Goal: Communication & Community: Answer question/provide support

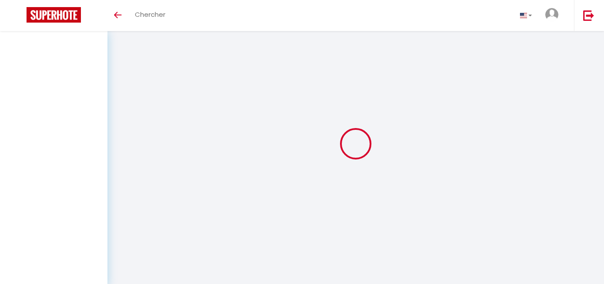
select select "message"
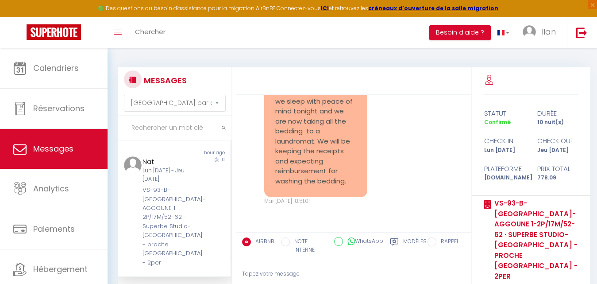
click at [165, 120] on input "text" at bounding box center [174, 127] width 113 height 25
click at [162, 127] on input "text" at bounding box center [174, 127] width 113 height 25
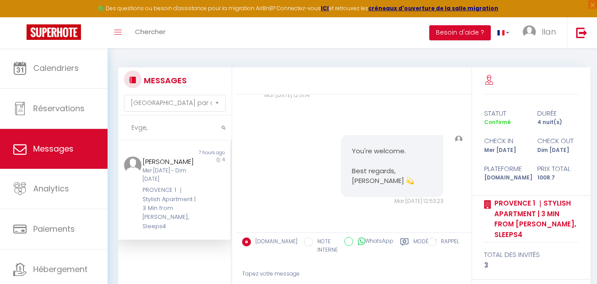
scroll to position [2142, 0]
type input "[PERSON_NAME]"
click at [181, 177] on div "Mer [DATE] - Dim [DATE]" at bounding box center [169, 174] width 54 height 17
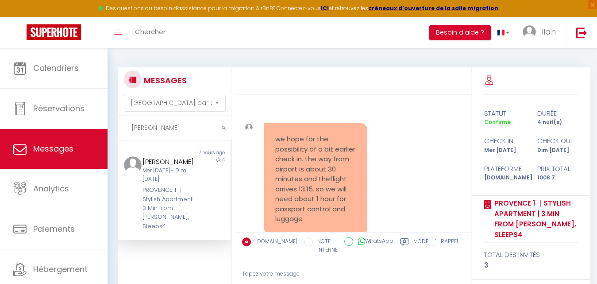
scroll to position [1621, 0]
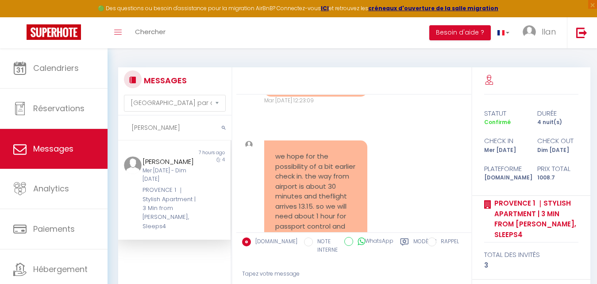
drag, startPoint x: 153, startPoint y: 129, endPoint x: 129, endPoint y: 128, distance: 23.9
click at [129, 128] on input "Evgeni" at bounding box center [174, 127] width 113 height 25
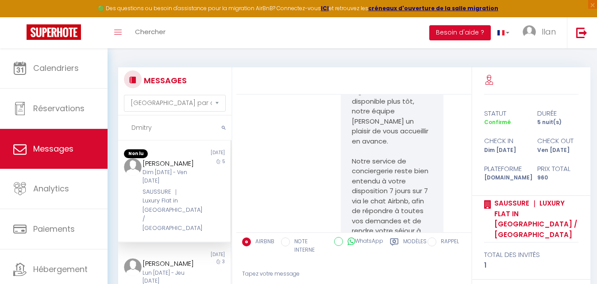
scroll to position [9113, 0]
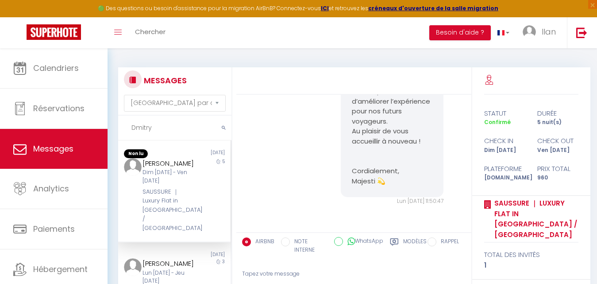
type input "Dmitry"
click at [187, 185] on div "Dim 07 Sep - Ven 12 Sep" at bounding box center [169, 176] width 54 height 17
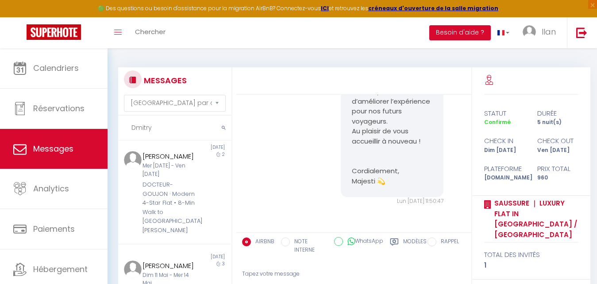
scroll to position [311, 0]
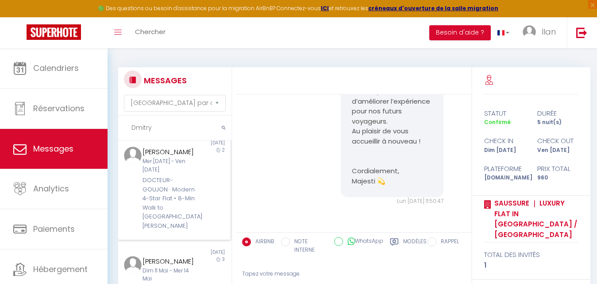
click at [190, 207] on div "DOCTEUR-GOUJON · Modern 4-Star Flat • 8-Min Walk to [GEOGRAPHIC_DATA][PERSON_NA…" at bounding box center [169, 203] width 54 height 54
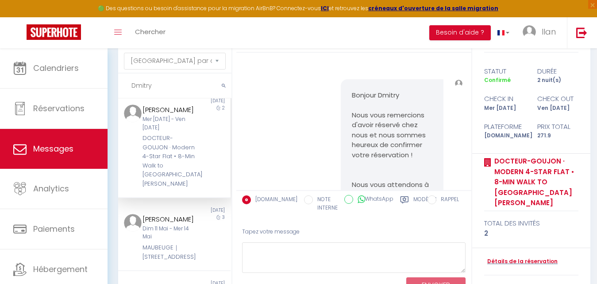
scroll to position [77, 0]
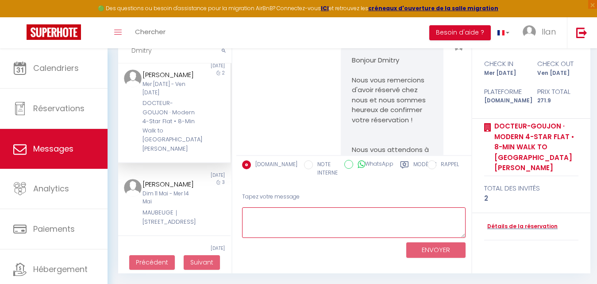
click at [320, 224] on textarea at bounding box center [353, 222] width 223 height 31
paste textarea "Bonjour Mathilde, Pourriez-vous nous confirmer votre heure d’arrivée au logemen…"
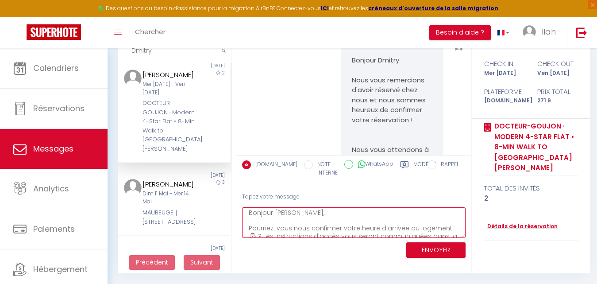
scroll to position [0, 0]
drag, startPoint x: 294, startPoint y: 214, endPoint x: 280, endPoint y: 213, distance: 14.2
click at [280, 213] on textarea "Bonjour [PERSON_NAME], Pourriez-vous nous confirmer votre heure d’arrivée au lo…" at bounding box center [353, 222] width 223 height 31
type textarea "Bonjour , Pourriez-vous nous confirmer votre heure d’arrivée au logement ⌚️ ? L…"
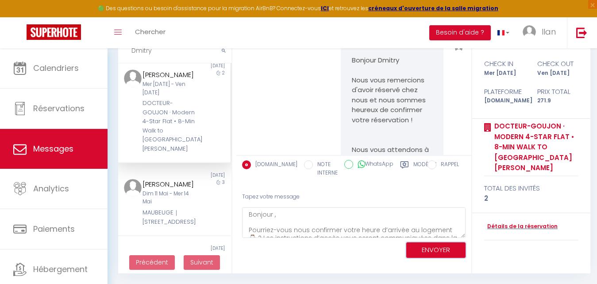
click at [448, 247] on button "ENVOYER" at bounding box center [435, 249] width 59 height 15
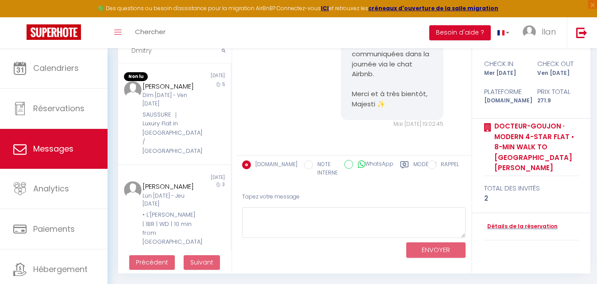
drag, startPoint x: 165, startPoint y: 52, endPoint x: 117, endPoint y: 57, distance: 48.1
click at [117, 57] on div "MESSAGES Trier par date de réservation Trier par date de message Dmitry Non lu …" at bounding box center [172, 131] width 120 height 283
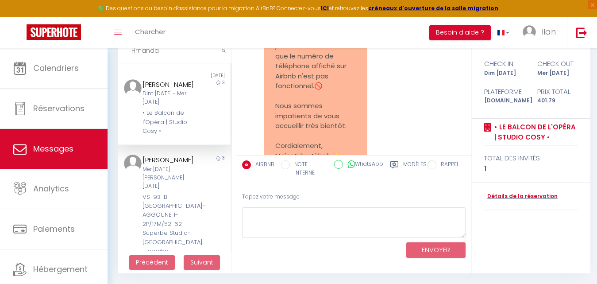
scroll to position [6869, 0]
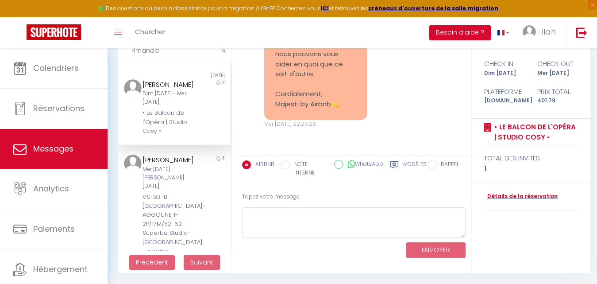
click at [136, 51] on input "Hrnanda" at bounding box center [174, 50] width 113 height 25
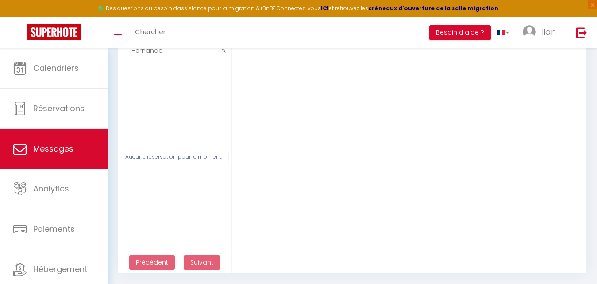
drag, startPoint x: 169, startPoint y: 50, endPoint x: 151, endPoint y: 50, distance: 17.2
click at [151, 50] on input "Hernanda" at bounding box center [174, 50] width 113 height 25
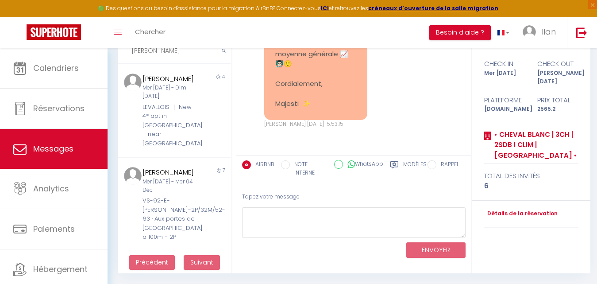
scroll to position [0, 0]
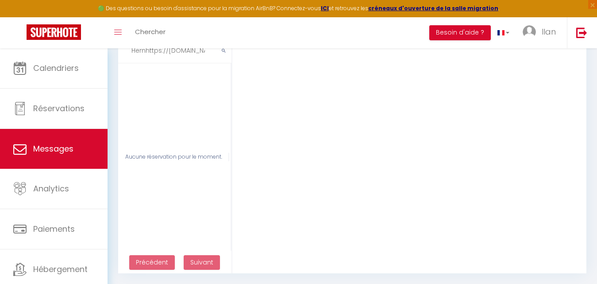
click at [202, 54] on input "Hernhttps://app.superhote.com/?_gl=1*194w0cw*_gcl_au*NTY0MDM2MDM2LjE3Mjg1ODQwNz…" at bounding box center [174, 50] width 113 height 25
type input "H"
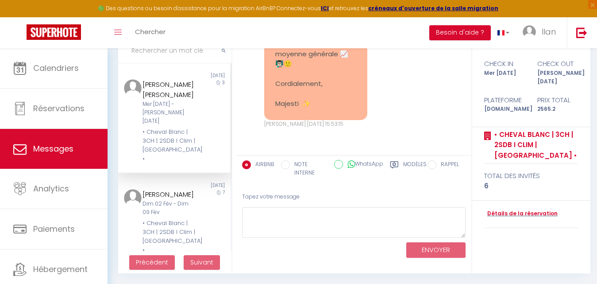
scroll to position [1253, 0]
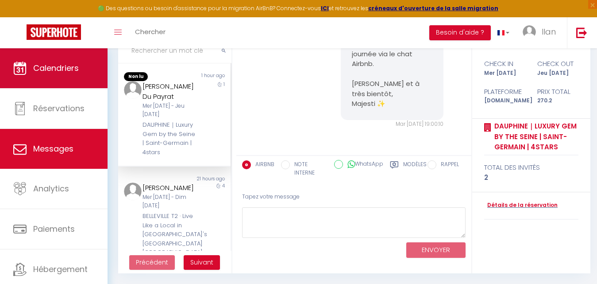
click at [41, 63] on span "Calendriers" at bounding box center [56, 67] width 46 height 11
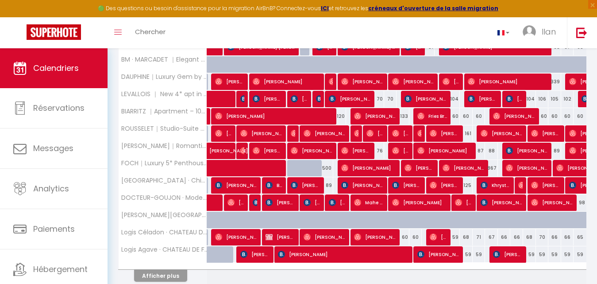
scroll to position [310, 0]
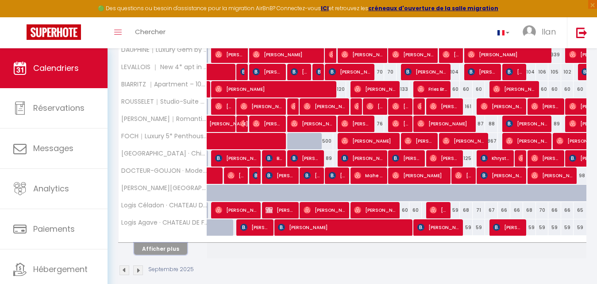
click at [165, 254] on button "Afficher plus" at bounding box center [160, 248] width 53 height 12
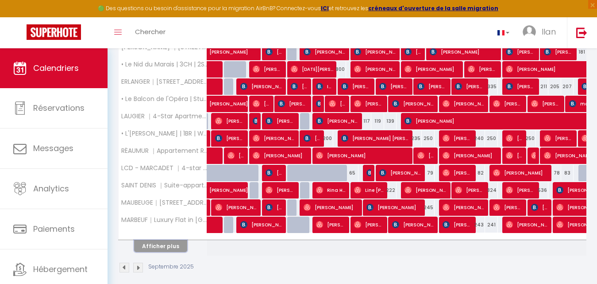
scroll to position [664, 0]
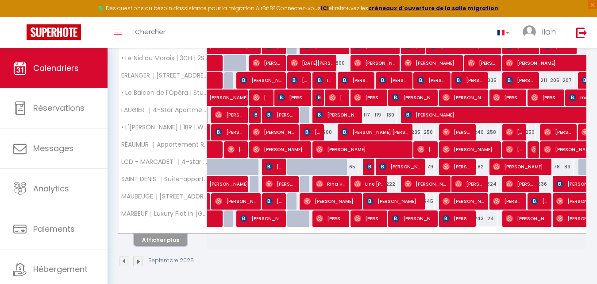
click at [167, 238] on button "Afficher plus" at bounding box center [160, 240] width 53 height 12
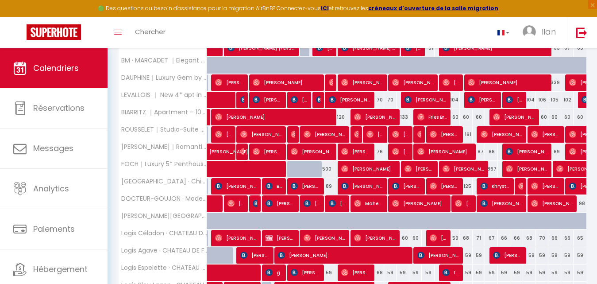
scroll to position [280, 0]
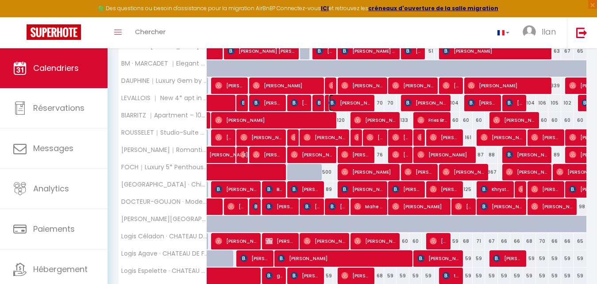
click at [342, 106] on span "Hernando Jose Pacheco" at bounding box center [350, 102] width 43 height 17
select select "OK"
select select "KO"
select select "0"
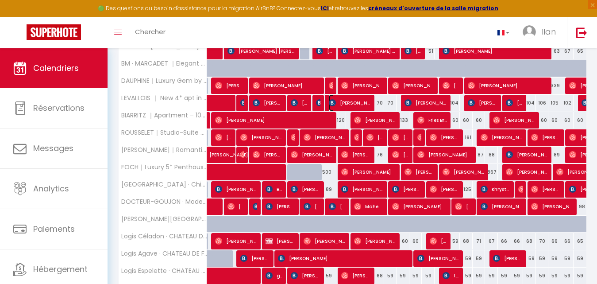
select select "1"
select select
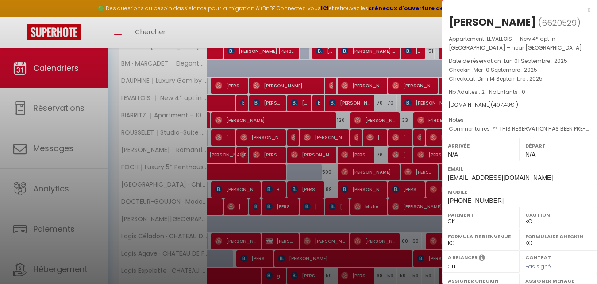
drag, startPoint x: 514, startPoint y: 24, endPoint x: 447, endPoint y: 20, distance: 67.4
click at [447, 20] on div "Hernando Jose Pacheco ( 6620529 ) Appartement : LEVALLOIS ｜ New 4* apt in Leval…" at bounding box center [519, 211] width 155 height 393
copy div "Hernando Jose Pacheco"
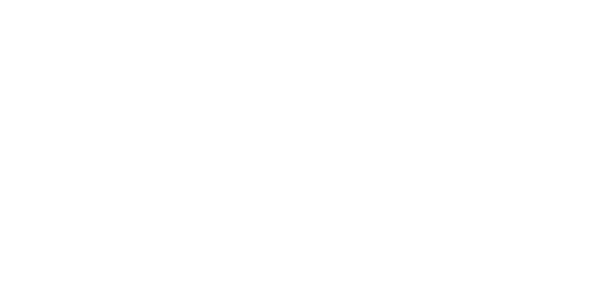
select select "message"
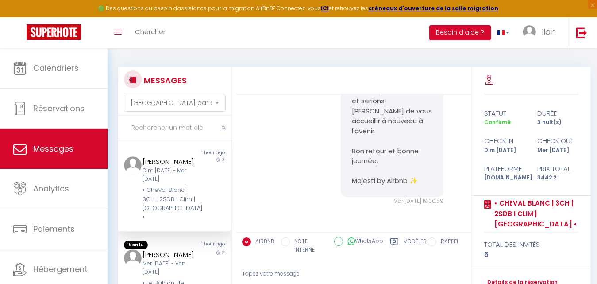
click at [161, 128] on input "text" at bounding box center [174, 127] width 113 height 25
paste input "[PERSON_NAME]"
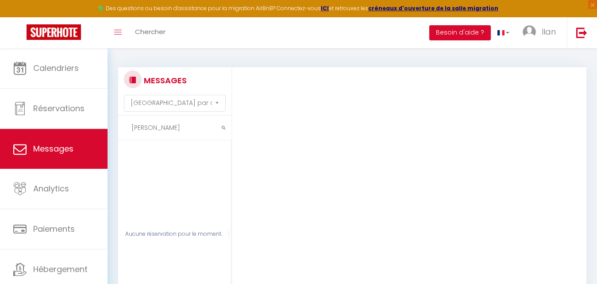
drag, startPoint x: 162, startPoint y: 127, endPoint x: 123, endPoint y: 127, distance: 39.8
click at [123, 127] on input "[PERSON_NAME]" at bounding box center [174, 127] width 113 height 25
click at [180, 130] on input "Jose Pacheco" at bounding box center [174, 127] width 113 height 25
drag, startPoint x: 145, startPoint y: 126, endPoint x: 129, endPoint y: 127, distance: 15.9
click at [129, 127] on input "Jose Pacheco" at bounding box center [174, 127] width 113 height 25
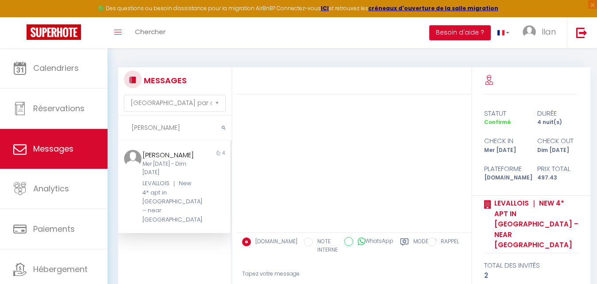
type input "Pacheco"
click at [183, 176] on div "Mer [DATE] - Dim [DATE]" at bounding box center [169, 168] width 54 height 17
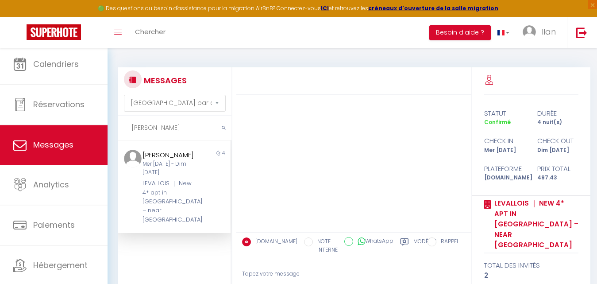
scroll to position [77, 0]
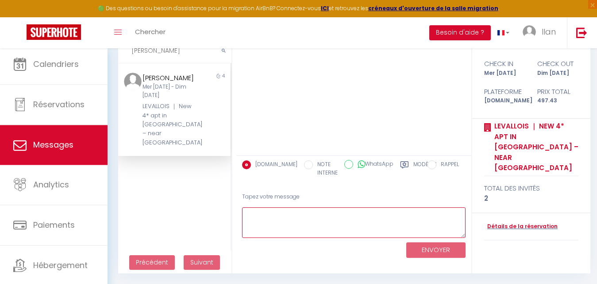
click at [363, 221] on textarea at bounding box center [353, 222] width 223 height 31
paste textarea "Bonjour Mathilde, Pourriez-vous nous confirmer votre heure d’arrivée au logemen…"
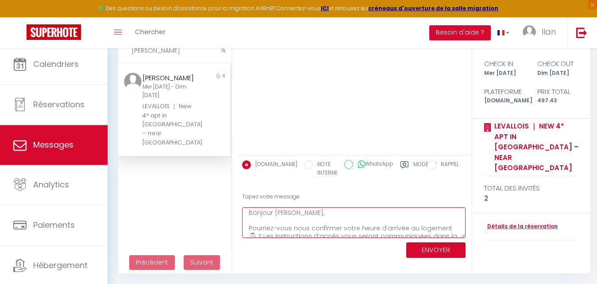
scroll to position [0, 0]
drag, startPoint x: 300, startPoint y: 213, endPoint x: 277, endPoint y: 213, distance: 22.6
click at [277, 213] on textarea "Bonjour Mathilde, Pourriez-vous nous confirmer votre heure d’arrivée au logemen…" at bounding box center [353, 222] width 223 height 31
type textarea "Bonjour, Pourriez-vous nous confirmer votre heure d’arrivée au logement ⌚️ ? Le…"
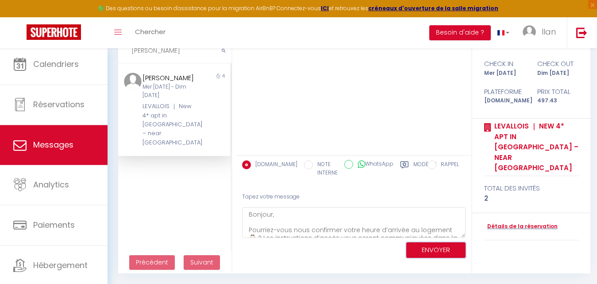
click at [441, 247] on button "ENVOYER" at bounding box center [435, 249] width 59 height 15
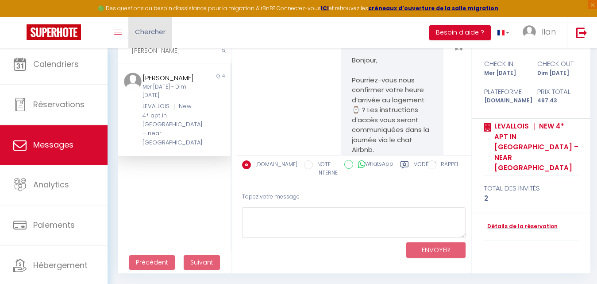
scroll to position [76, 0]
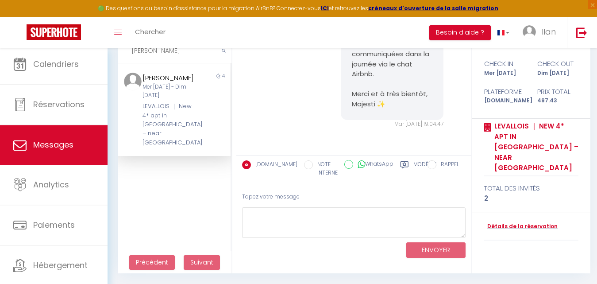
drag, startPoint x: 171, startPoint y: 57, endPoint x: 128, endPoint y: 51, distance: 43.3
click at [128, 51] on input "Pacheco" at bounding box center [174, 50] width 113 height 25
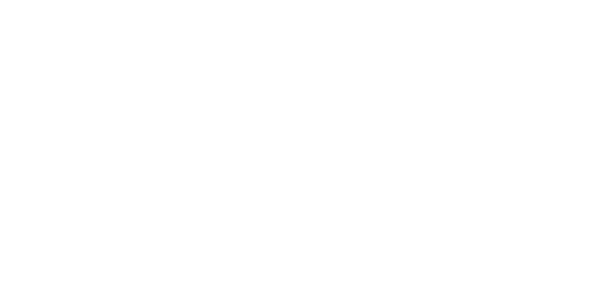
select select "message"
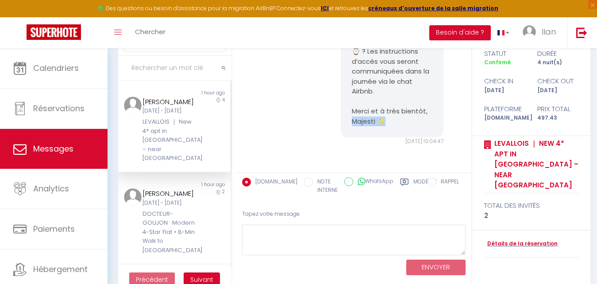
drag, startPoint x: 386, startPoint y: 126, endPoint x: 348, endPoint y: 122, distance: 37.9
click at [352, 122] on pre "Bonjour, Pourriez-vous nous confirmer votre heure d’arrivée au logement ⌚️ ? Le…" at bounding box center [392, 62] width 81 height 130
copy pre "Majesti ✨"
drag, startPoint x: 380, startPoint y: 108, endPoint x: 387, endPoint y: 120, distance: 13.5
click at [387, 120] on pre "Bonjour, Pourriez-vous nous confirmer votre heure d’arrivée au logement ⌚️ ? Le…" at bounding box center [392, 62] width 81 height 130
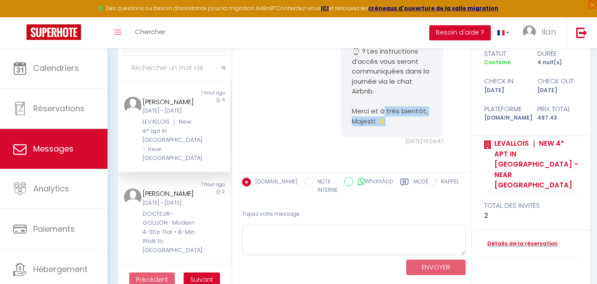
copy pre "très bientôt, Majesti ✨"
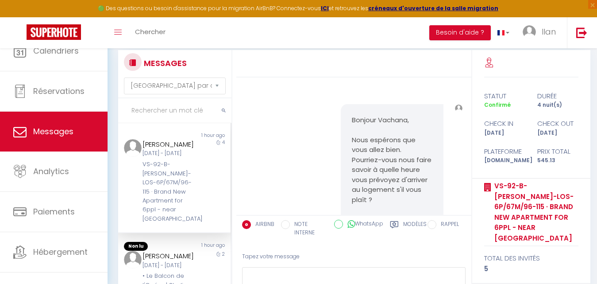
select select "message"
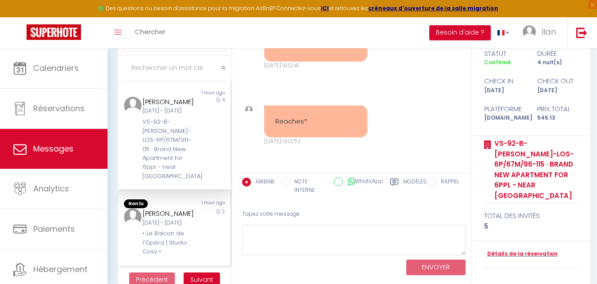
click at [170, 218] on div "[PERSON_NAME]" at bounding box center [169, 213] width 54 height 11
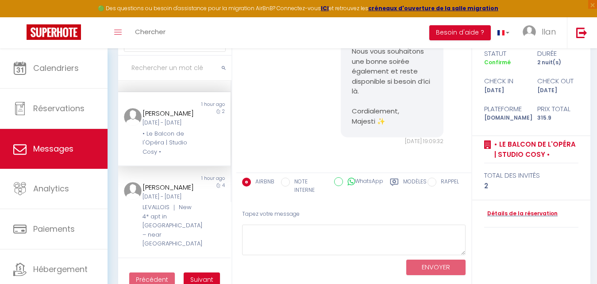
scroll to position [115, 0]
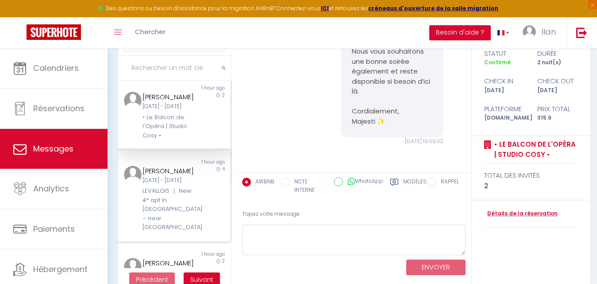
click at [168, 176] on div "[PERSON_NAME]" at bounding box center [169, 170] width 54 height 11
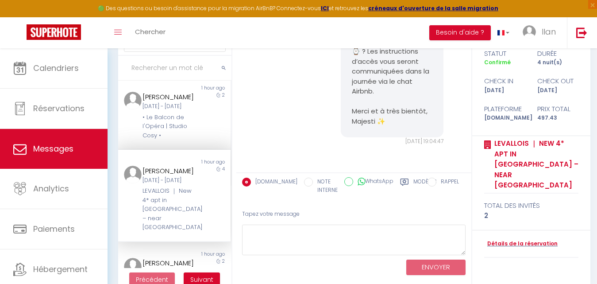
scroll to position [76, 0]
drag, startPoint x: 390, startPoint y: 120, endPoint x: 348, endPoint y: 122, distance: 42.5
click at [348, 122] on div "Bonjour, Pourriez-vous nous confirmer votre heure d’arrivée au logement ⌚️ ? Le…" at bounding box center [392, 62] width 103 height 152
copy pre "Majesti ✨"
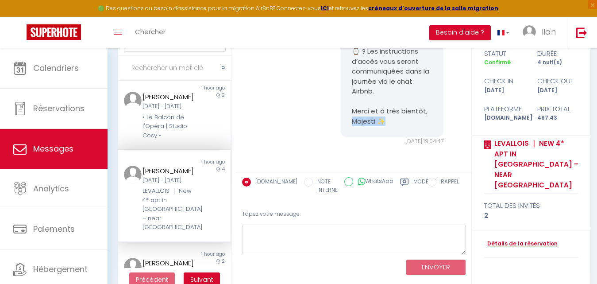
copy pre "Majesti ✨"
click at [378, 125] on pre "Bonjour, Pourriez-vous nous confirmer votre heure d’arrivée au logement ⌚️ ? Le…" at bounding box center [392, 62] width 81 height 130
drag, startPoint x: 383, startPoint y: 125, endPoint x: 348, endPoint y: 119, distance: 35.0
click at [352, 119] on pre "Bonjour, Pourriez-vous nous confirmer votre heure d’arrivée au logement ⌚️ ? Le…" at bounding box center [392, 62] width 81 height 130
copy pre "Majesti ✨"
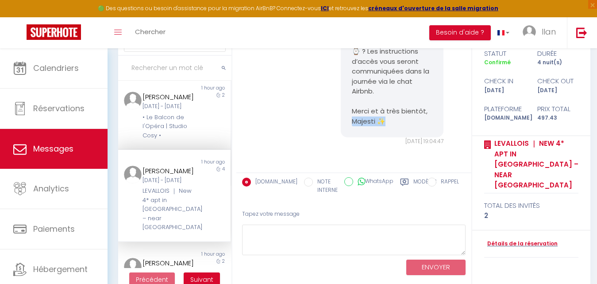
click at [352, 119] on pre "Bonjour, Pourriez-vous nous confirmer votre heure d’arrivée au logement ⌚️ ? Le…" at bounding box center [392, 62] width 81 height 130
drag, startPoint x: 388, startPoint y: 126, endPoint x: 350, endPoint y: 121, distance: 38.4
click at [350, 121] on div "Bonjour, Pourriez-vous nous confirmer votre heure d’arrivée au logement ⌚️ ? Le…" at bounding box center [392, 62] width 103 height 152
copy pre "Majesti ✨"
click at [352, 121] on pre "Bonjour, Pourriez-vous nous confirmer votre heure d’arrivée au logement ⌚️ ? Le…" at bounding box center [392, 62] width 81 height 130
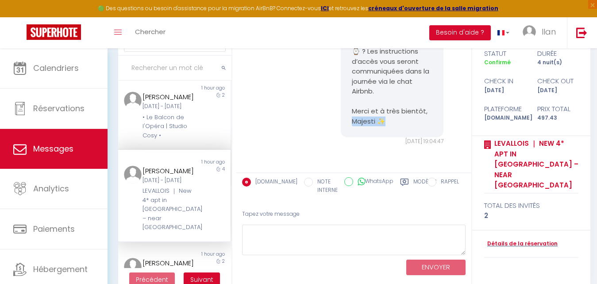
click at [352, 121] on pre "Bonjour, Pourriez-vous nous confirmer votre heure d’arrivée au logement ⌚️ ? Le…" at bounding box center [392, 62] width 81 height 130
drag, startPoint x: 384, startPoint y: 119, endPoint x: 350, endPoint y: 120, distance: 34.5
click at [352, 120] on pre "Bonjour, Pourriez-vous nous confirmer votre heure d’arrivée au logement ⌚️ ? Le…" at bounding box center [392, 62] width 81 height 130
copy pre "Majesti ✨"
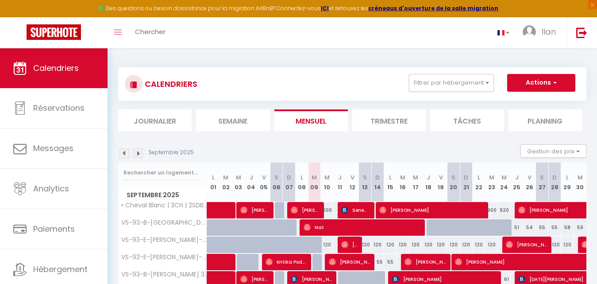
click at [349, 23] on div "Toggle menubar Chercher BUTTON Ilan Paramètres" at bounding box center [327, 32] width 526 height 31
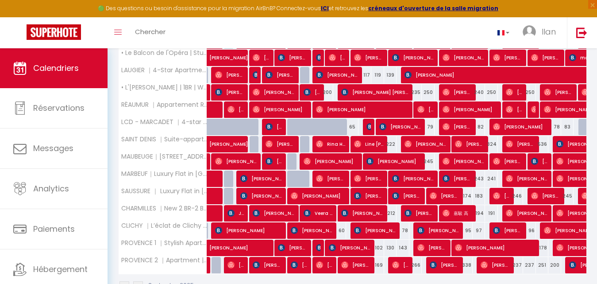
scroll to position [731, 0]
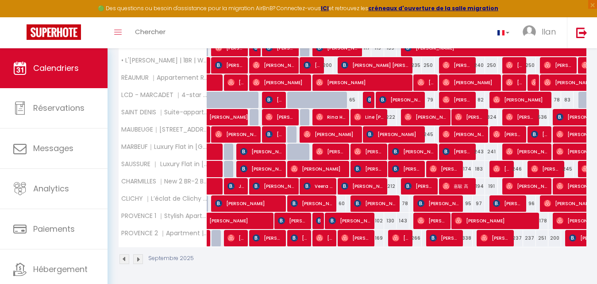
click at [138, 258] on img at bounding box center [138, 259] width 10 height 10
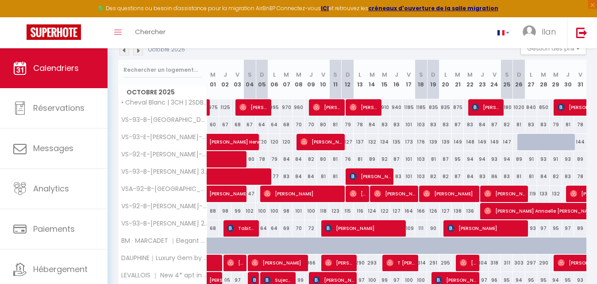
scroll to position [107, 0]
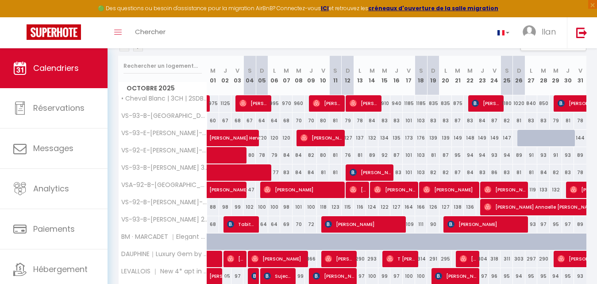
click at [214, 206] on div "88" at bounding box center [213, 207] width 12 height 16
type input "88"
type input "Mer 01 Octobre 2025"
type input "Jeu 02 Octobre 2025"
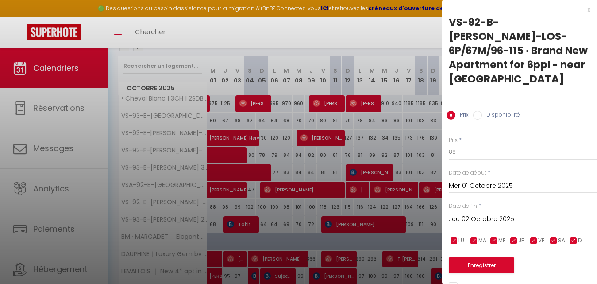
click at [214, 206] on div at bounding box center [298, 142] width 597 height 284
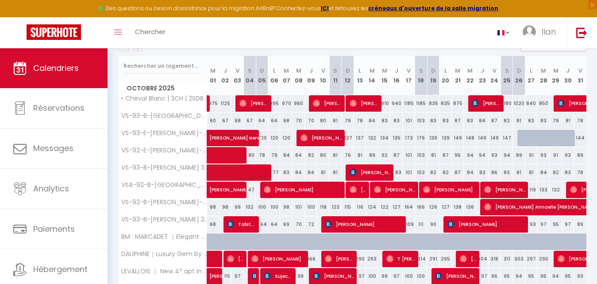
click at [214, 206] on div "88" at bounding box center [213, 207] width 12 height 16
type input "88"
type input "Mer 01 Octobre 2025"
type input "Jeu 02 Octobre 2025"
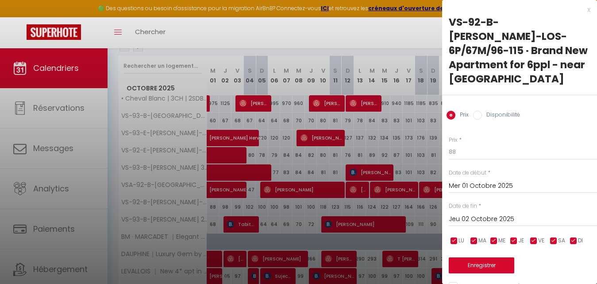
click at [209, 31] on div at bounding box center [298, 142] width 597 height 284
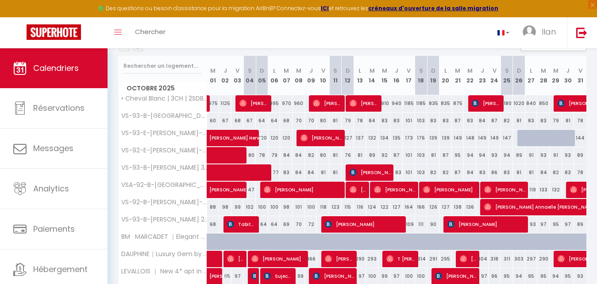
click at [212, 208] on div "88" at bounding box center [213, 207] width 12 height 16
type input "88"
type input "Mer 01 Octobre 2025"
type input "Jeu 02 Octobre 2025"
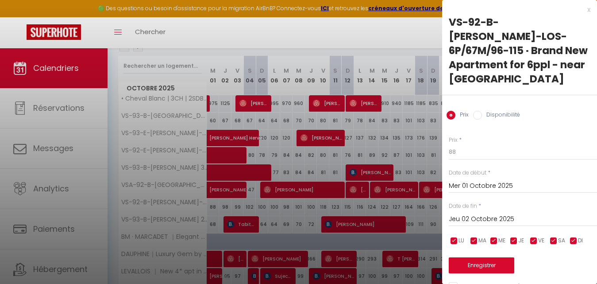
click at [227, 26] on div at bounding box center [298, 142] width 597 height 284
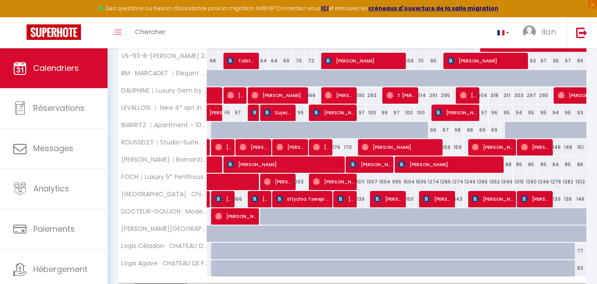
scroll to position [322, 0]
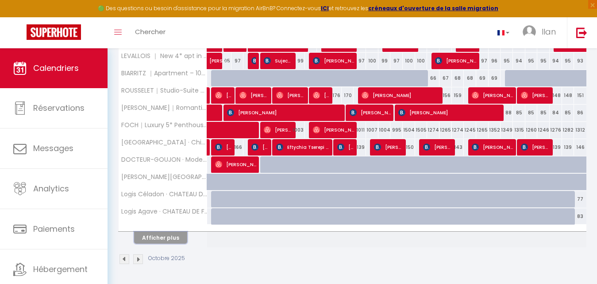
click at [162, 233] on button "Afficher plus" at bounding box center [160, 237] width 53 height 12
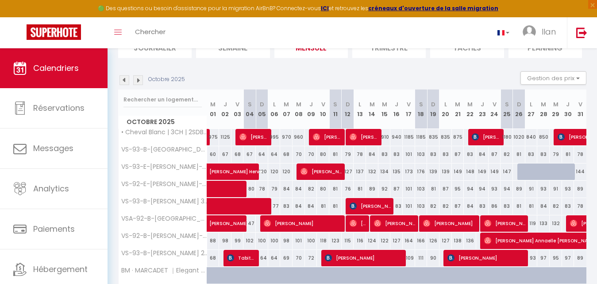
scroll to position [19, 0]
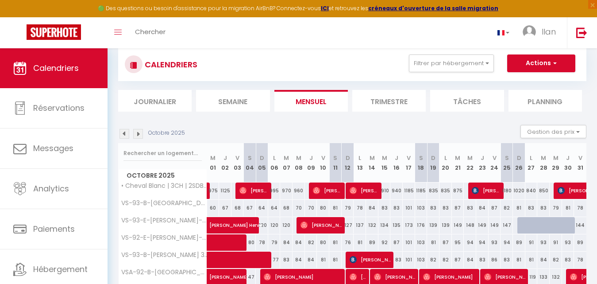
click at [124, 133] on img at bounding box center [124, 134] width 10 height 10
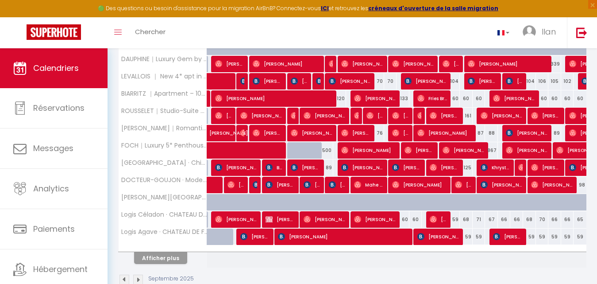
scroll to position [322, 0]
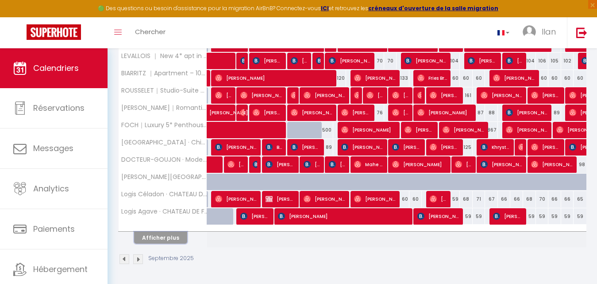
click at [176, 238] on button "Afficher plus" at bounding box center [160, 237] width 53 height 12
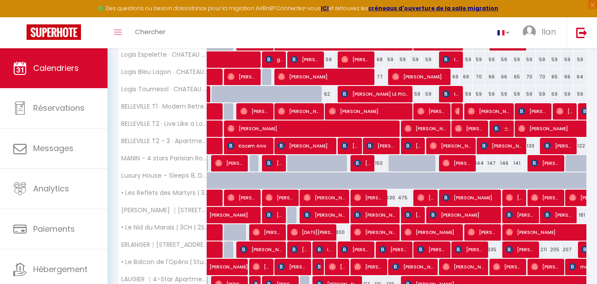
scroll to position [492, 0]
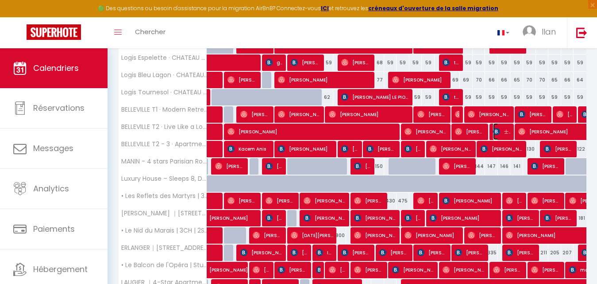
click at [498, 128] on img at bounding box center [496, 131] width 7 height 7
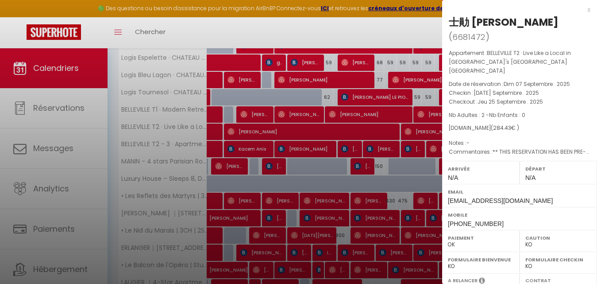
drag, startPoint x: 481, startPoint y: 23, endPoint x: 451, endPoint y: 22, distance: 30.1
click at [451, 22] on div "士勛 [PERSON_NAME]" at bounding box center [503, 22] width 110 height 14
copy div "士勛 [PERSON_NAME]"
click at [359, 39] on div at bounding box center [298, 142] width 597 height 284
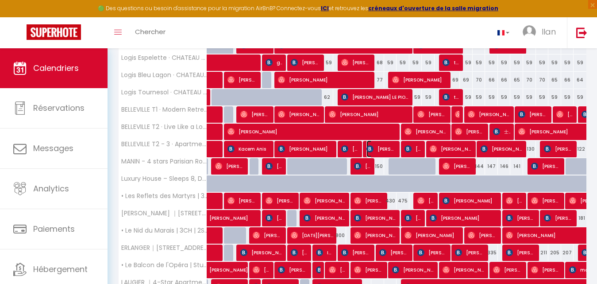
click at [376, 146] on span "[PERSON_NAME]" at bounding box center [381, 148] width 30 height 17
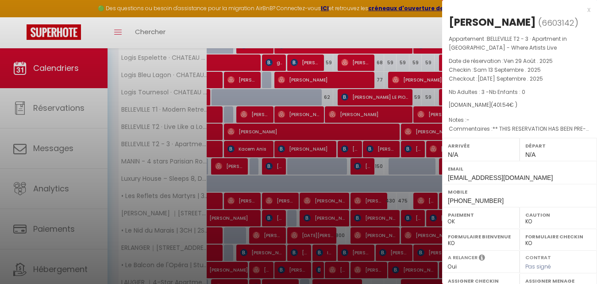
drag, startPoint x: 493, startPoint y: 22, endPoint x: 528, endPoint y: 21, distance: 35.4
click at [528, 21] on h2 "Somlyai Attila ( 6603142 )" at bounding box center [519, 22] width 142 height 15
copy h2 "Attila ("
drag, startPoint x: 493, startPoint y: 200, endPoint x: 447, endPoint y: 199, distance: 46.4
click at [447, 199] on div "Mobile +36303311746" at bounding box center [519, 195] width 155 height 23
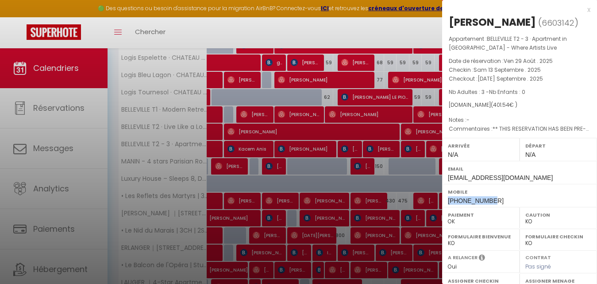
copy span "+36303311746"
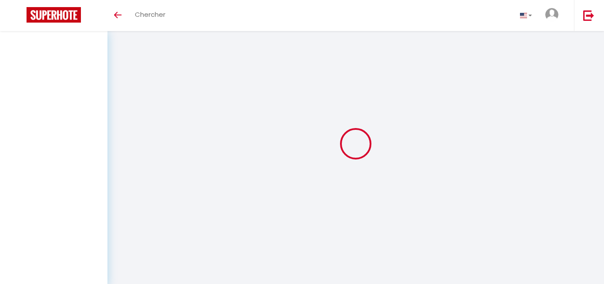
select select "message"
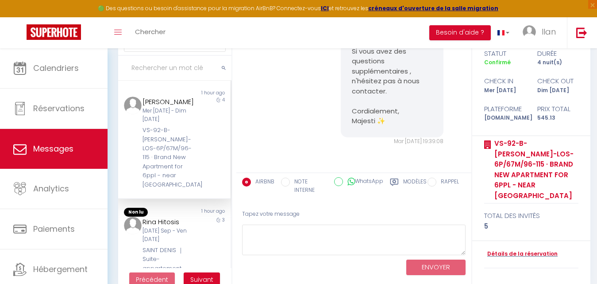
click at [161, 70] on input "text" at bounding box center [174, 68] width 113 height 25
paste input "士勛 [PERSON_NAME]"
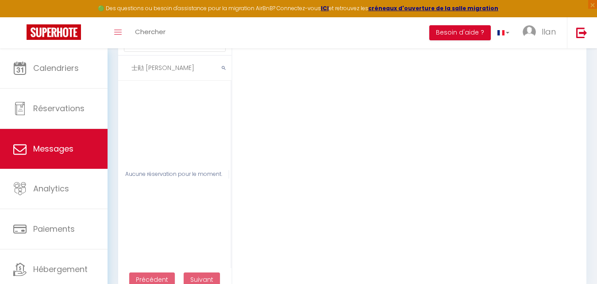
drag, startPoint x: 144, startPoint y: 73, endPoint x: 133, endPoint y: 71, distance: 11.2
click at [133, 71] on input "士勛 [PERSON_NAME]" at bounding box center [174, 68] width 113 height 25
type input "林"
click at [163, 75] on input "林" at bounding box center [174, 68] width 113 height 25
paste input "士勛 [PERSON_NAME]"
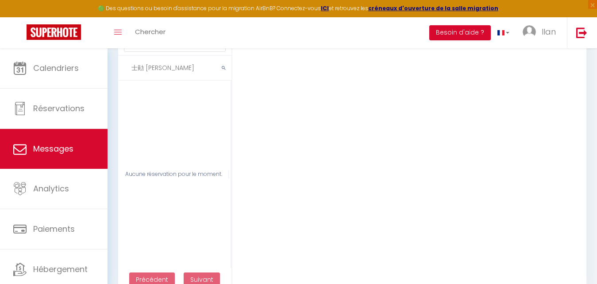
drag, startPoint x: 156, startPoint y: 70, endPoint x: 149, endPoint y: 68, distance: 7.8
click at [149, 68] on input "士勛 [PERSON_NAME]" at bounding box center [174, 68] width 113 height 25
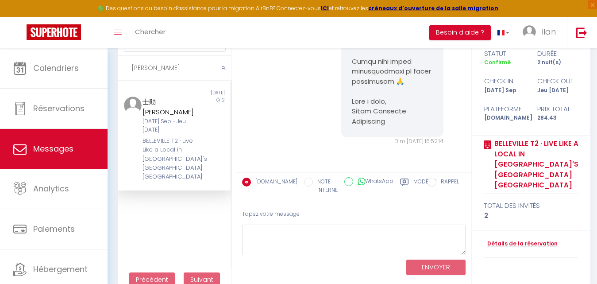
scroll to position [593, 0]
type input "士勛"
click at [167, 136] on div "BELLEVILLE T2 · Live Like a Local in [GEOGRAPHIC_DATA] [GEOGRAPHIC_DATA] [GEOGR…" at bounding box center [169, 158] width 54 height 45
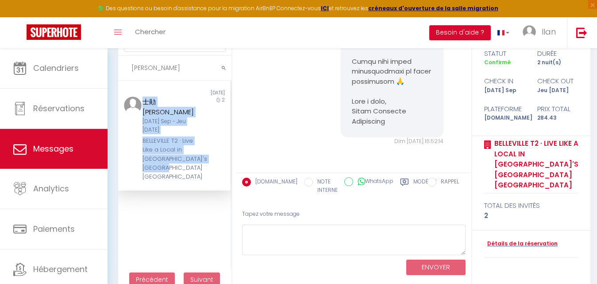
drag, startPoint x: 178, startPoint y: 161, endPoint x: 140, endPoint y: 100, distance: 72.3
click at [140, 100] on div "士勛 林 Mar 23 Sep - Jeu 25 Sep BELLEVILLE T2 · Live Like a Local in Paris's Bohem…" at bounding box center [169, 138] width 65 height 85
copy div "士勛 林 Mar 23 Sep - Jeu 25 Sep BELLEVILLE T2 · Live Like a Local in Paris's Bohem…"
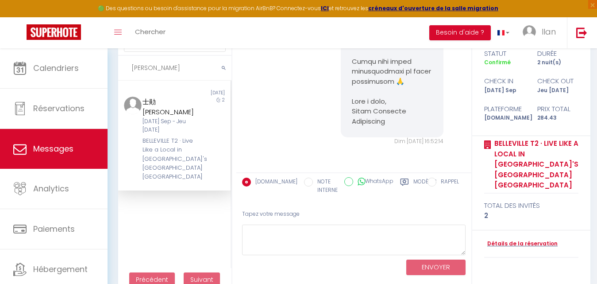
drag, startPoint x: 152, startPoint y: 68, endPoint x: 130, endPoint y: 68, distance: 22.6
click at [130, 68] on input "士勛" at bounding box center [174, 68] width 113 height 25
click at [304, 181] on input "NOTE INTERNE" at bounding box center [308, 181] width 9 height 9
radio input "true"
radio input "false"
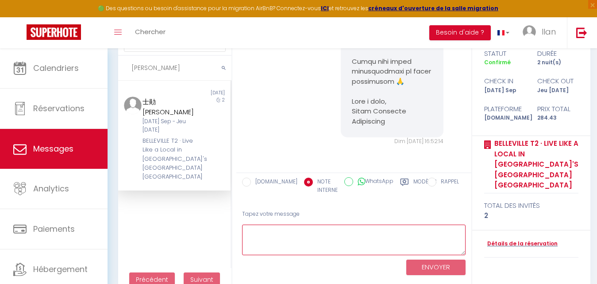
click at [270, 241] on textarea at bounding box center [353, 239] width 223 height 31
click at [317, 234] on textarea "Ne pas relancé . Doculents déjà reçu" at bounding box center [353, 239] width 223 height 31
type textarea "Ne pas relancé . Documents déjà reçu"
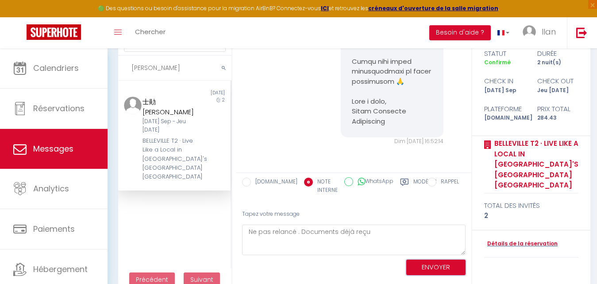
click at [440, 266] on button "ENVOYER" at bounding box center [435, 266] width 59 height 15
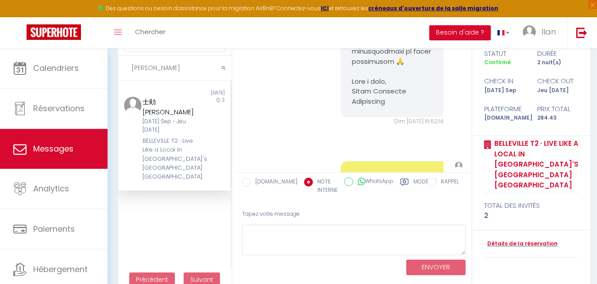
scroll to position [679, 0]
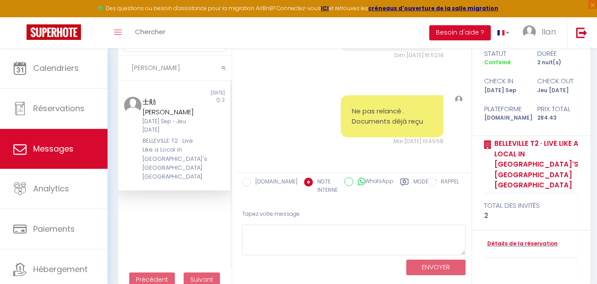
click at [252, 181] on label "[DOMAIN_NAME]" at bounding box center [274, 182] width 46 height 10
click at [251, 181] on input "[DOMAIN_NAME]" at bounding box center [246, 181] width 9 height 9
radio input "true"
radio input "false"
drag, startPoint x: 161, startPoint y: 73, endPoint x: 131, endPoint y: 67, distance: 30.2
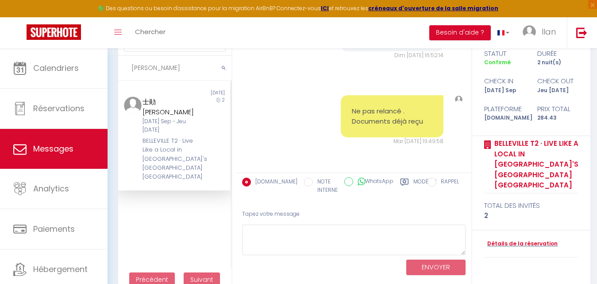
click at [131, 67] on input "士勛" at bounding box center [174, 68] width 113 height 25
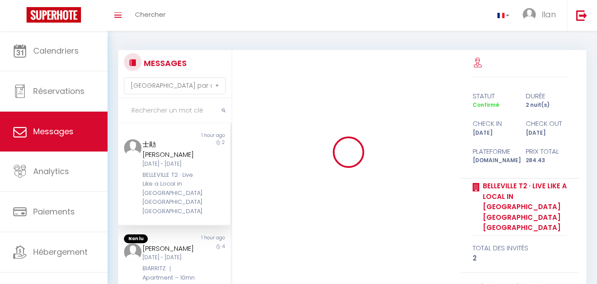
select select "message"
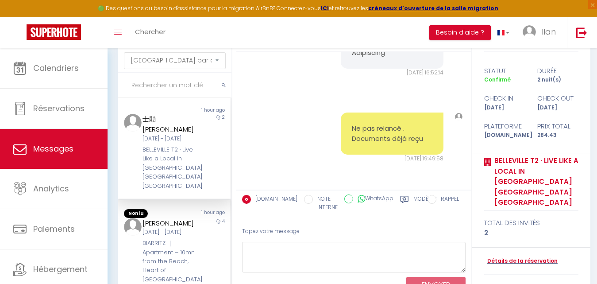
scroll to position [60, 0]
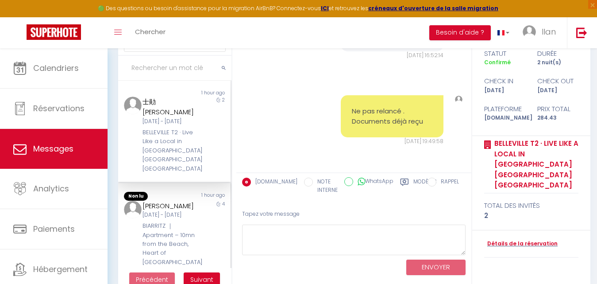
click at [177, 219] on div "[DATE] - [DATE]" at bounding box center [169, 215] width 54 height 8
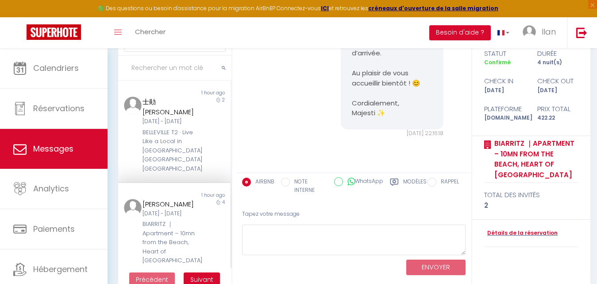
scroll to position [1647, 0]
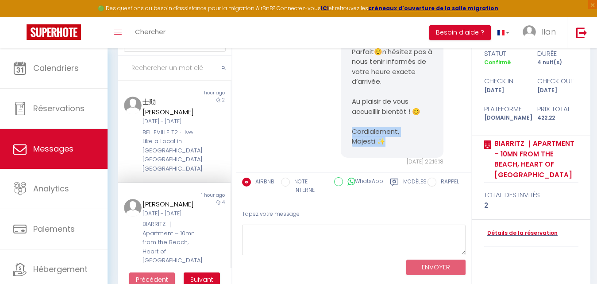
drag, startPoint x: 393, startPoint y: 144, endPoint x: 343, endPoint y: 133, distance: 50.8
click at [343, 133] on div "Parfait😊n'hésitez pas à nous tenir informés de votre heure exacte d’arrivée. Au…" at bounding box center [392, 97] width 103 height 122
copy pre "rdialement, Majesti ✨"
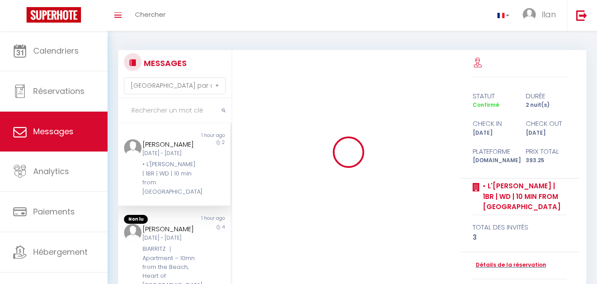
select select "message"
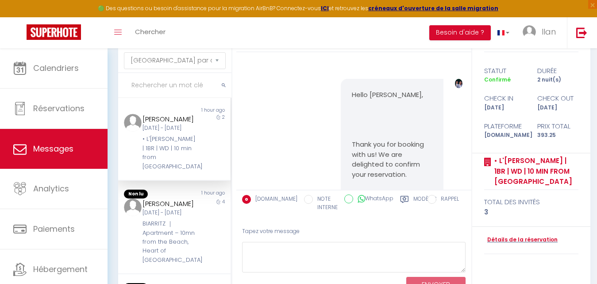
scroll to position [5091, 0]
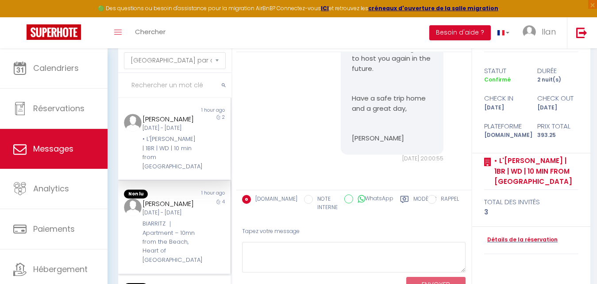
click at [131, 237] on div at bounding box center [127, 231] width 19 height 66
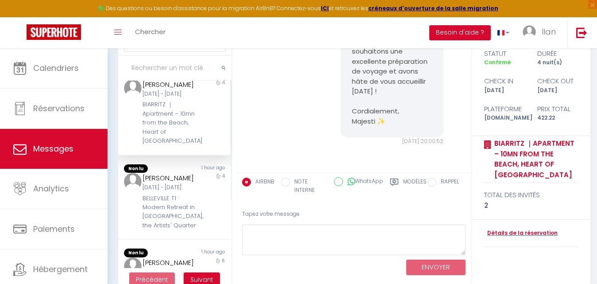
scroll to position [142, 0]
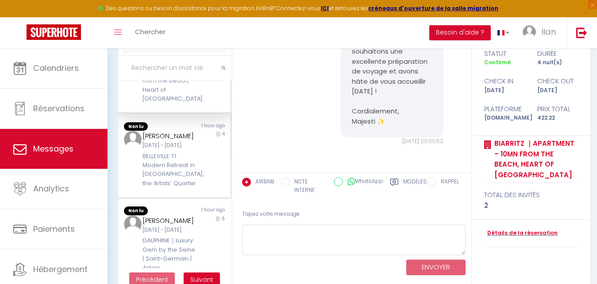
click at [185, 141] on div "[PERSON_NAME]" at bounding box center [169, 135] width 54 height 11
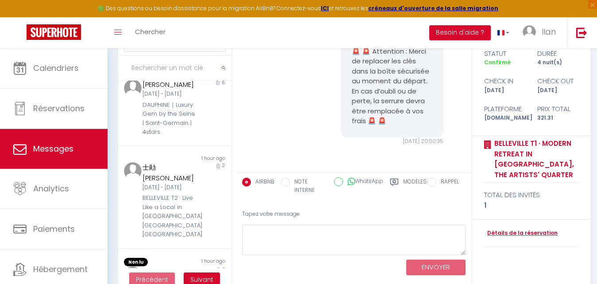
scroll to position [279, 0]
click at [193, 134] on div "Jacqui Jashari Jeu 04 Sep - Mer 10 Sep DAUPHINE｜Luxury Gem by the Seine | Saint…" at bounding box center [169, 105] width 65 height 57
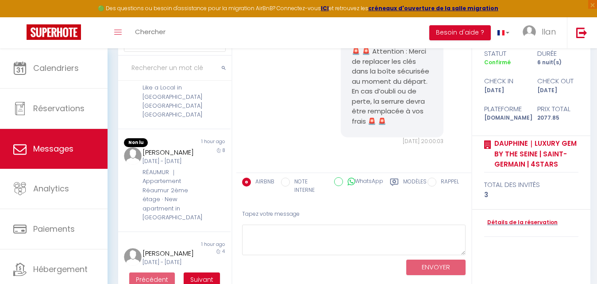
scroll to position [433, 0]
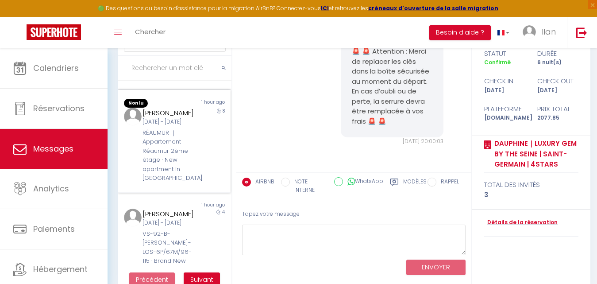
click at [194, 176] on div "Marc Flamand Mar 09 Sep - Mer 17 Sep RÉAUMUR ｜Appartement Réaumur 2ème étage · …" at bounding box center [169, 144] width 65 height 75
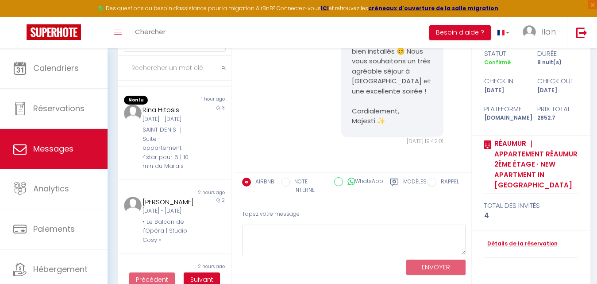
scroll to position [667, 0]
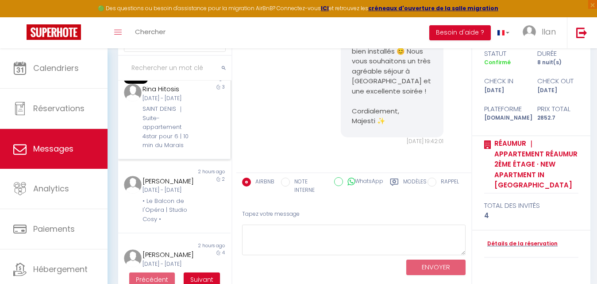
click at [165, 103] on div "[DATE] - [DATE]" at bounding box center [169, 98] width 54 height 8
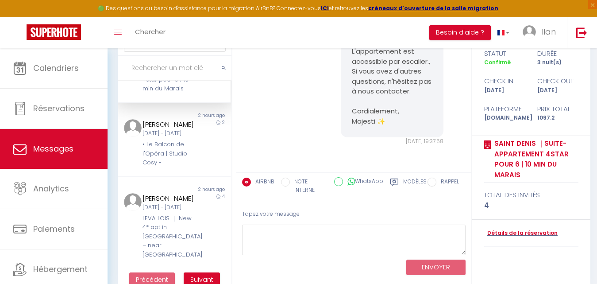
scroll to position [760, 0]
click at [170, 138] on div "Mer 10 Sep - Ven 12 Sep" at bounding box center [169, 133] width 54 height 8
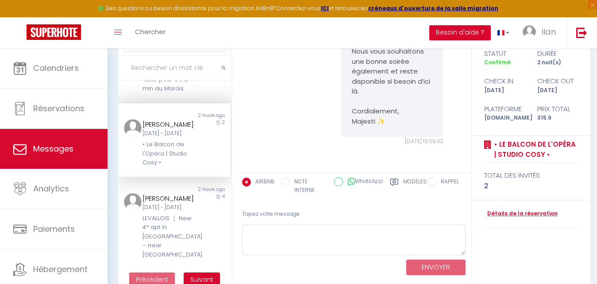
scroll to position [831, 0]
click at [176, 201] on div "Hernando Jose Pacheco" at bounding box center [169, 198] width 54 height 11
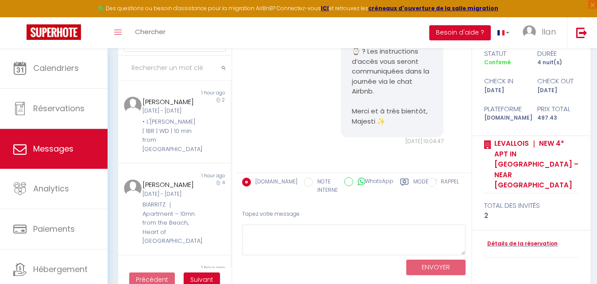
click at [189, 70] on input "text" at bounding box center [174, 68] width 113 height 25
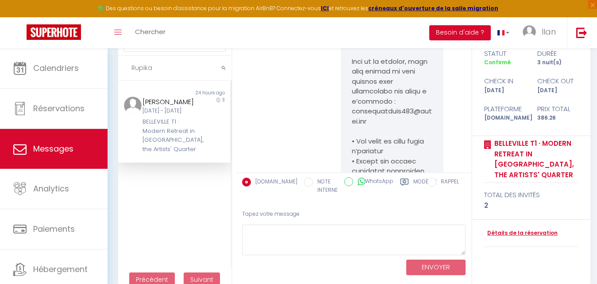
scroll to position [9145, 0]
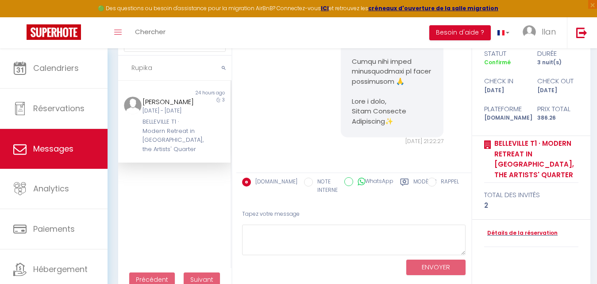
type input "Rupika"
click at [203, 117] on div "3" at bounding box center [216, 124] width 28 height 57
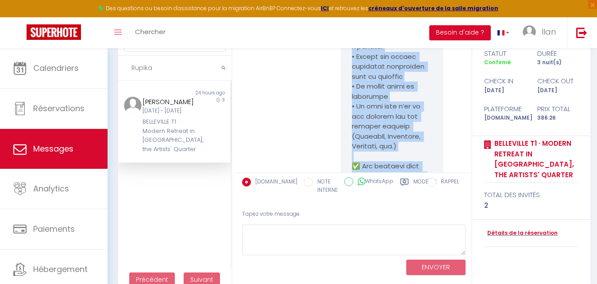
scroll to position [8491, 0]
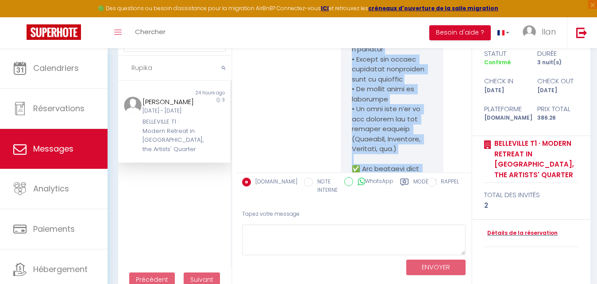
drag, startPoint x: 399, startPoint y: 126, endPoint x: 353, endPoint y: 137, distance: 47.7
click at [353, 137] on pre at bounding box center [392, 208] width 81 height 627
copy pre "onjour, Merci chaleureusement pour votre réservation 🙏 Afin de la valider, nous…"
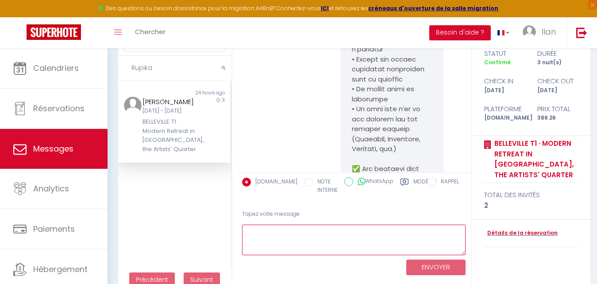
click at [269, 228] on textarea at bounding box center [353, 239] width 223 height 31
paste textarea "onjour, Merci chaleureusement pour votre réservation 🙏 Afin de la valider, nous…"
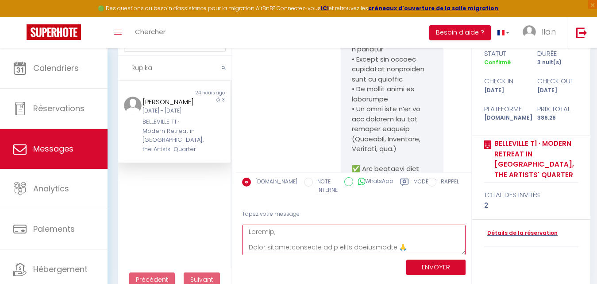
click at [269, 228] on textarea at bounding box center [353, 239] width 223 height 31
type textarea "Bonjour, Merci chaleureusement pour votre réservation 🙏 Afin de la valider, nou…"
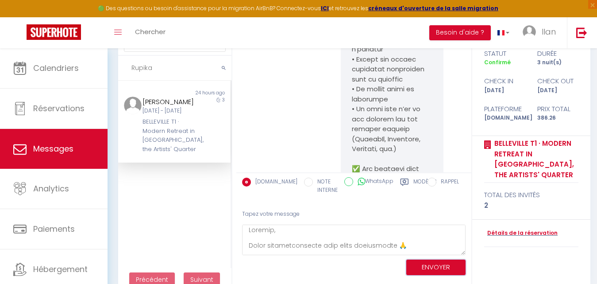
click at [420, 264] on button "ENVOYER" at bounding box center [435, 266] width 59 height 15
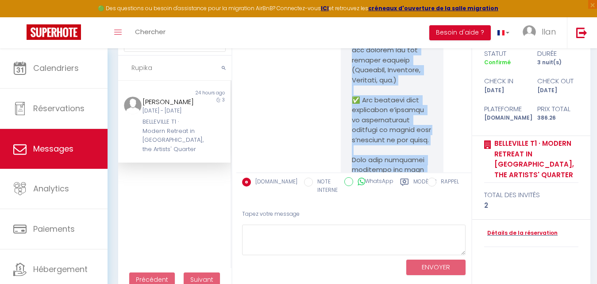
scroll to position [9236, 0]
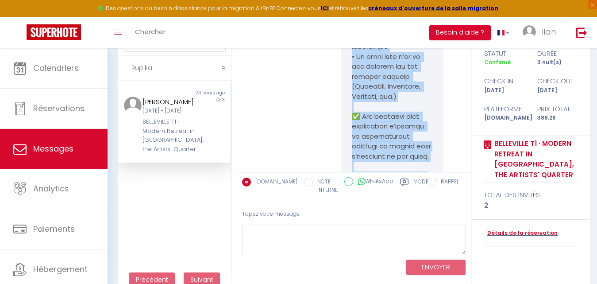
drag, startPoint x: 396, startPoint y: 123, endPoint x: 346, endPoint y: 101, distance: 54.7
click at [346, 101] on div at bounding box center [392, 155] width 103 height 649
copy pre "Bonjour, Merci chaleureusement pour votre réservation 🙏 Afin de la valider, nou…"
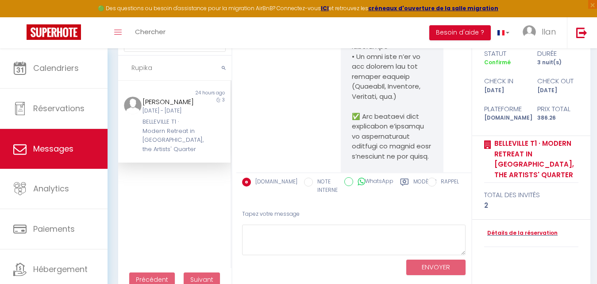
drag, startPoint x: 161, startPoint y: 69, endPoint x: 123, endPoint y: 67, distance: 39.0
click at [123, 67] on input "Rupika" at bounding box center [174, 68] width 113 height 25
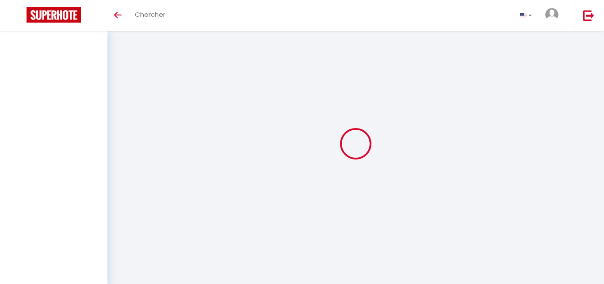
select select "message"
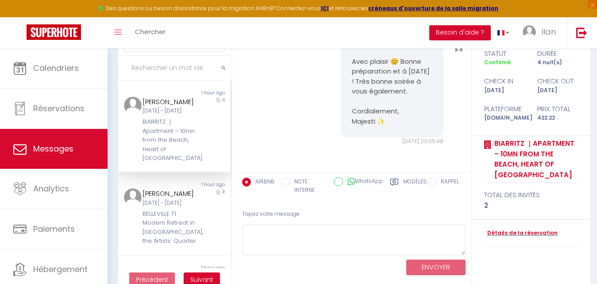
drag, startPoint x: 391, startPoint y: 125, endPoint x: 347, endPoint y: 111, distance: 46.4
click at [347, 111] on div "Avec plaisir 😊 Bonne préparation et à [DATE] ! Très bonne soirée à vous égaleme…" at bounding box center [392, 92] width 103 height 92
copy pre "ordialement, Majesti ✨"
click at [347, 111] on div "Avec plaisir 😊 Bonne préparation et à [DATE] ! Très bonne soirée à vous égaleme…" at bounding box center [392, 92] width 103 height 92
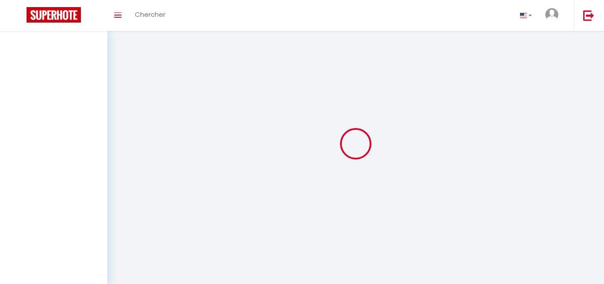
select select "message"
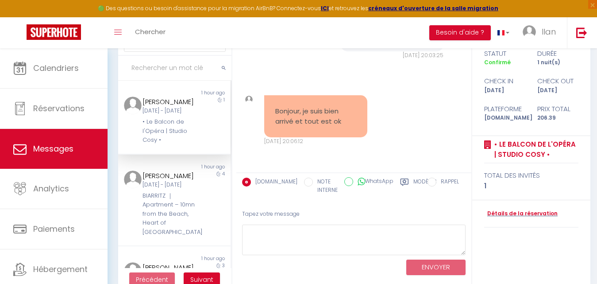
drag, startPoint x: 341, startPoint y: 125, endPoint x: 274, endPoint y: 110, distance: 69.4
click at [274, 110] on div "Bonjour, je suis bien arrivé et tout est ok" at bounding box center [315, 116] width 103 height 42
copy pre "Bonjour, je suis bien arrivé et tout est ok"
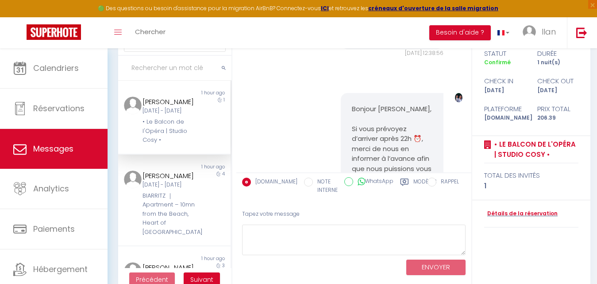
scroll to position [4304, 0]
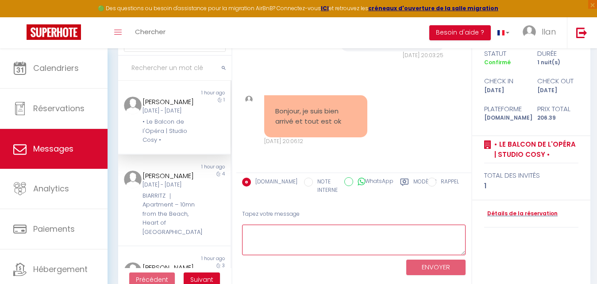
click at [268, 236] on textarea at bounding box center [353, 239] width 223 height 31
paste textarea "Bonjour, parfait 😊 Je suis ravi(e) que tout soit en ordre. Je vous souhaite un …"
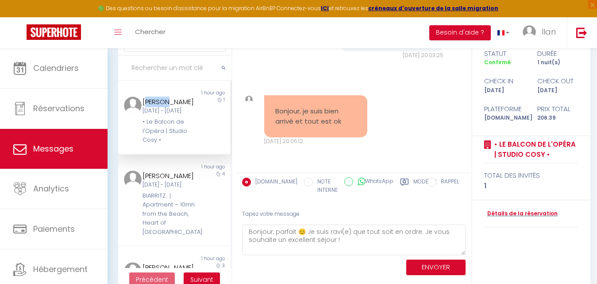
drag, startPoint x: 169, startPoint y: 103, endPoint x: 144, endPoint y: 101, distance: 25.7
click at [144, 101] on div "[PERSON_NAME]" at bounding box center [169, 101] width 54 height 11
copy div "nthony"
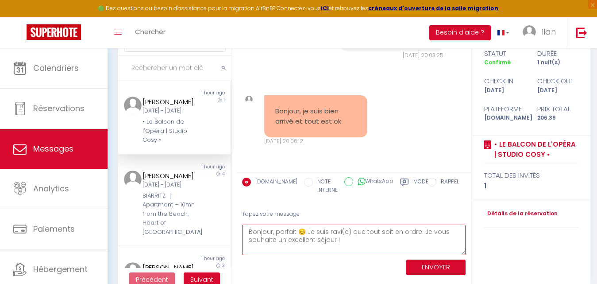
click at [275, 233] on textarea "Bonjour, parfait 😊 Je suis ravi(e) que tout soit en ordre. Je vous souhaite un …" at bounding box center [353, 239] width 223 height 31
paste textarea "nthony"
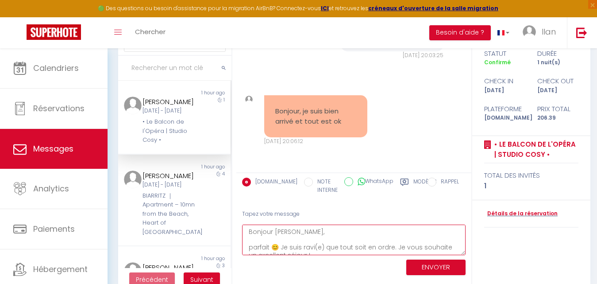
click at [254, 246] on textarea "Bonjour anthony, parfait 😊 Je suis ravi(e) que tout soit en ordre. Je vous souh…" at bounding box center [353, 239] width 223 height 31
click at [323, 246] on textarea "Bonjour anthony, Parfait 😊 Je suis ravi(e) que tout soit en ordre. Je vous souh…" at bounding box center [353, 239] width 223 height 31
drag, startPoint x: 288, startPoint y: 248, endPoint x: 282, endPoint y: 245, distance: 6.7
click at [282, 245] on textarea "Bonjour anthony, Parfait 😊 Je suis ravie que tout soit en ordre. Je vous souhai…" at bounding box center [353, 239] width 223 height 31
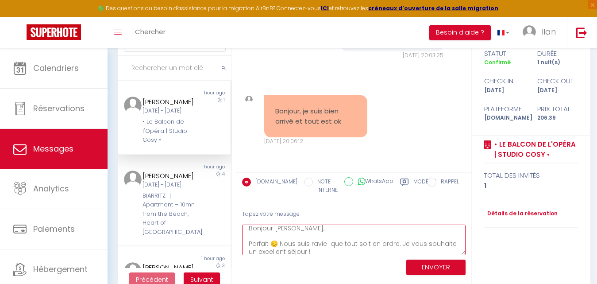
drag, startPoint x: 310, startPoint y: 245, endPoint x: 300, endPoint y: 243, distance: 10.3
click at [300, 243] on textarea "Bonjour anthony, Parfait 😊 Nous suis ravie que tout soit en ordre. Je vous souh…" at bounding box center [353, 239] width 223 height 31
click at [362, 247] on textarea "Bonjour anthony, Parfait 😊 Nous sommes ravie que tout soit en ordre. Je vous so…" at bounding box center [353, 239] width 223 height 31
drag, startPoint x: 413, startPoint y: 244, endPoint x: 421, endPoint y: 243, distance: 8.0
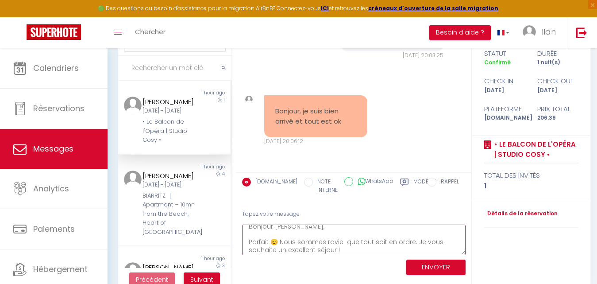
click at [421, 243] on textarea "Bonjour anthony, Parfait 😊 Nous sommes ravie que tout soit en ordre. Je vous so…" at bounding box center [353, 239] width 223 height 31
click at [278, 248] on textarea "Bonjour anthony, Parfait 😊 Nous sommes ravie que tout soit en ordre. Nous vous …" at bounding box center [353, 239] width 223 height 31
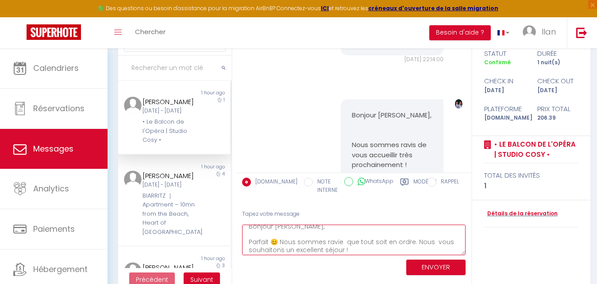
scroll to position [681, 0]
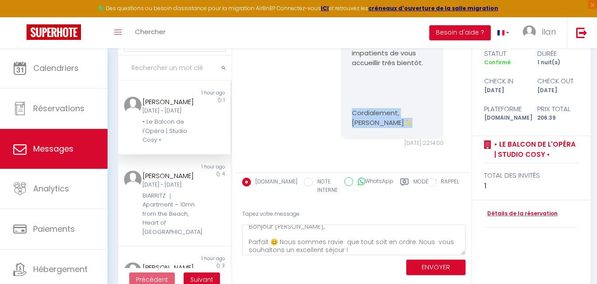
drag, startPoint x: 381, startPoint y: 136, endPoint x: 348, endPoint y: 123, distance: 35.2
copy pre "Cordialement, David ✨"
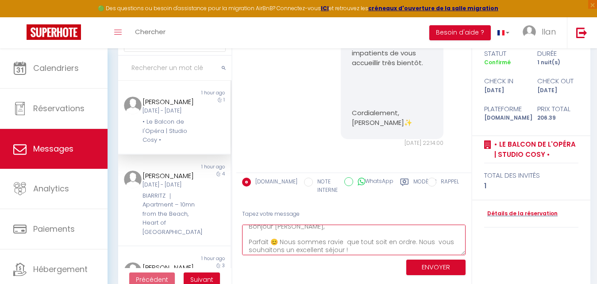
click at [350, 248] on textarea "Bonjour anthony, Parfait 😊 Nous sommes ravie que tout soit en ordre. Nous vous …" at bounding box center [353, 239] width 223 height 31
paste textarea "Cordialement, David ✨"
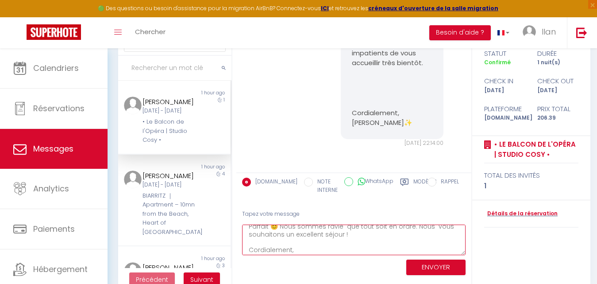
scroll to position [36, 0]
drag, startPoint x: 270, startPoint y: 249, endPoint x: 250, endPoint y: 238, distance: 23.2
click at [250, 238] on textarea "Bonjour anthony, Parfait 😊 Nous sommes ravie que tout soit en ordre. Nous vous …" at bounding box center [353, 239] width 223 height 31
type textarea "Bonjour [PERSON_NAME], Parfait 😊 Nous sommes ravie que tout soit en ordre. Nous…"
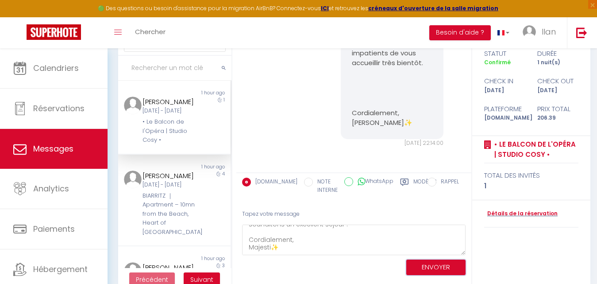
click at [432, 268] on button "ENVOYER" at bounding box center [435, 266] width 59 height 15
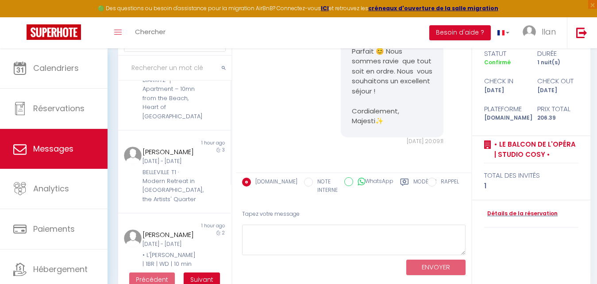
scroll to position [113, 0]
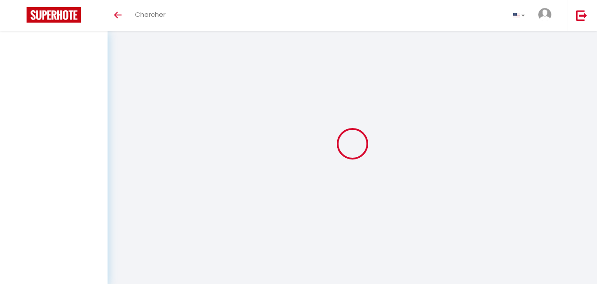
select select "message"
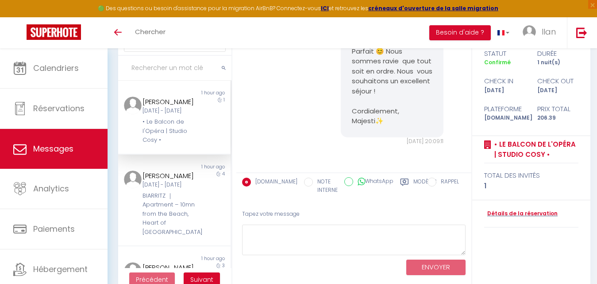
click at [168, 66] on input "text" at bounding box center [174, 68] width 113 height 25
paste input "[PERSON_NAME] ("
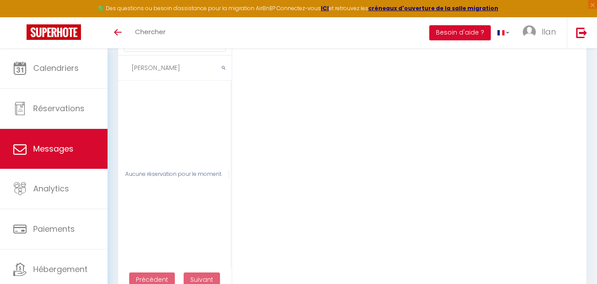
scroll to position [2019, 0]
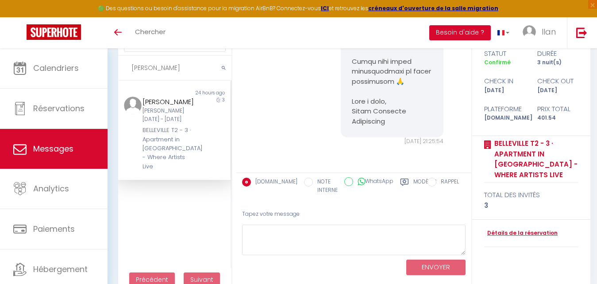
type input "[PERSON_NAME]"
click at [190, 118] on div "[PERSON_NAME][DATE] - [DATE]" at bounding box center [169, 115] width 54 height 17
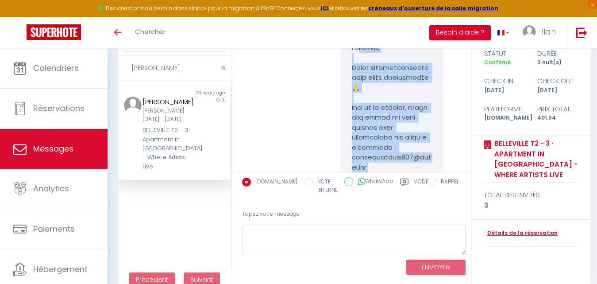
scroll to position [1399, 0]
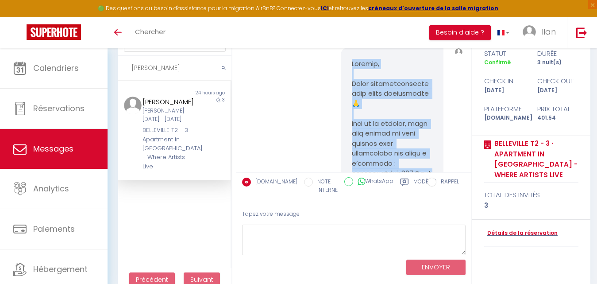
drag, startPoint x: 385, startPoint y: 127, endPoint x: 346, endPoint y: 103, distance: 46.3
copy pre "Loremip, Dolor sitametconsecte adip elits doeiusmodte 🙏 Inci ut la etdolor, mag…"
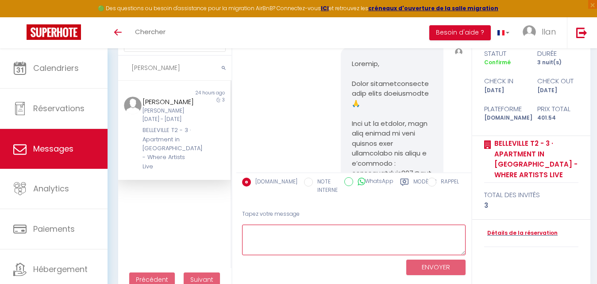
click at [300, 242] on textarea at bounding box center [353, 239] width 223 height 31
paste textarea "Loremip, Dolor sitametconsecte adip elits doeiusmodte 🙏 Inci ut la etdolor, mag…"
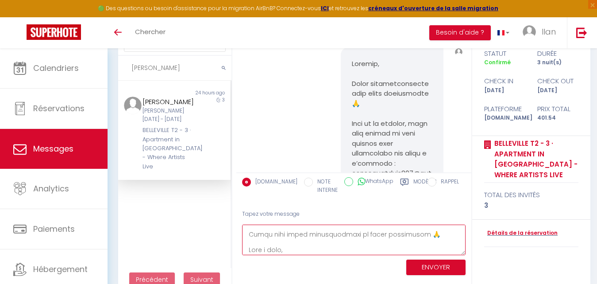
type textarea "Loremip, Dolor sitametconsecte adip elits doeiusmodte 🙏 Inci ut la etdolor, mag…"
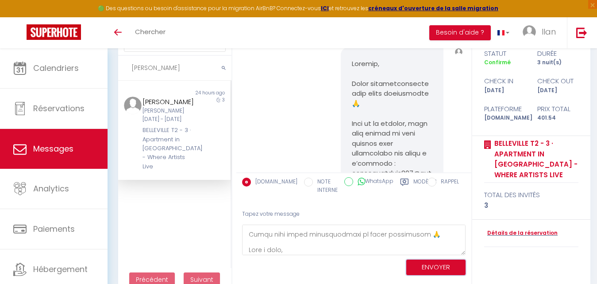
click at [434, 263] on button "ENVOYER" at bounding box center [435, 266] width 59 height 15
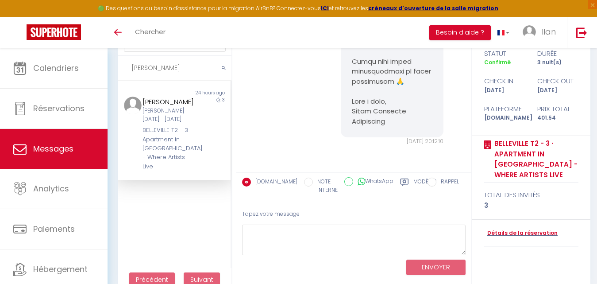
scroll to position [2731, 0]
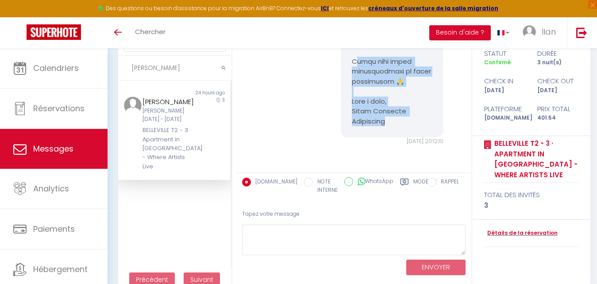
drag, startPoint x: 376, startPoint y: 118, endPoint x: 353, endPoint y: 58, distance: 63.7
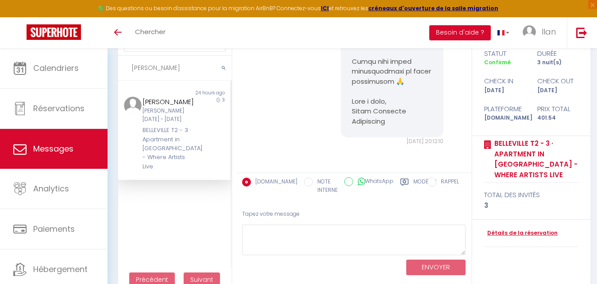
click at [156, 73] on input "[PERSON_NAME]" at bounding box center [174, 68] width 113 height 25
type input "A"
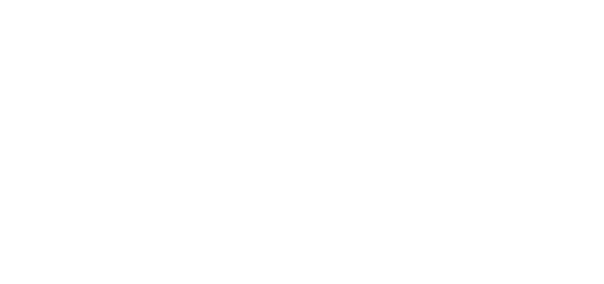
select select "message"
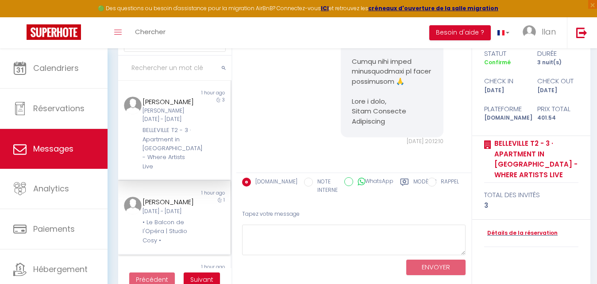
click at [185, 196] on div "[PERSON_NAME]" at bounding box center [169, 201] width 54 height 11
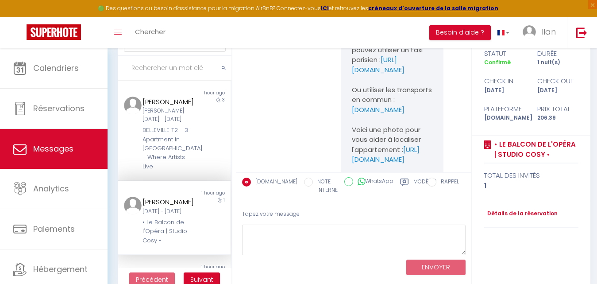
scroll to position [4062, 0]
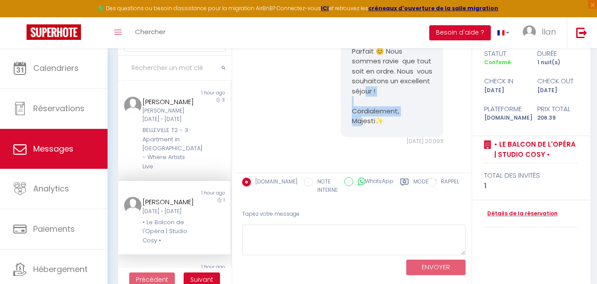
drag, startPoint x: 385, startPoint y: 121, endPoint x: 348, endPoint y: 113, distance: 37.6
click at [352, 113] on pre "Bonjour [PERSON_NAME], Parfait 😊 Nous sommes ravie que tout soit en ordre. Nous…" at bounding box center [392, 77] width 81 height 100
copy pre "ordialement, Majesti✨"
